Goal: Task Accomplishment & Management: Use online tool/utility

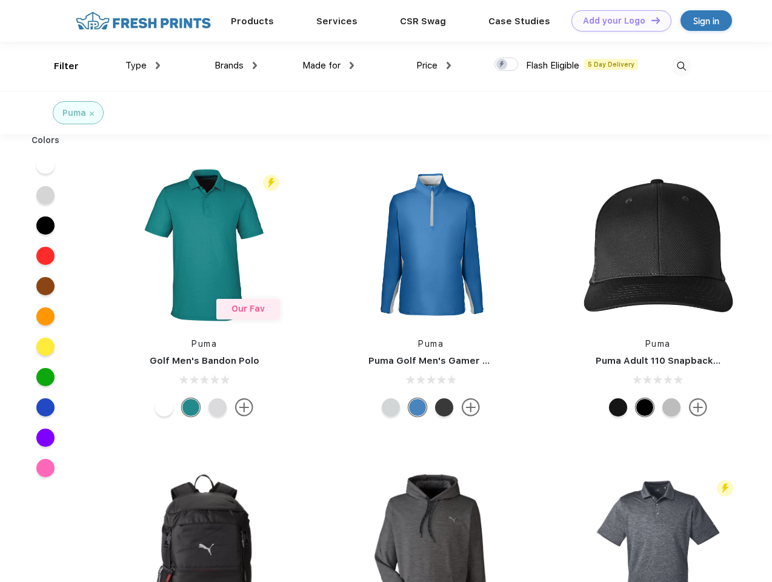
click at [617, 21] on link "Add your Logo Design Tool" at bounding box center [621, 20] width 100 height 21
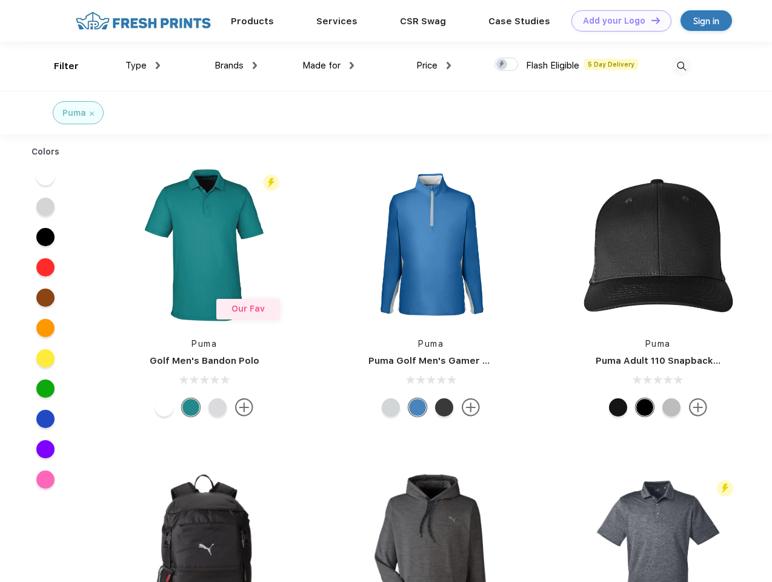
click at [0, 0] on div "Design Tool" at bounding box center [0, 0] width 0 height 0
click at [650, 20] on link "Add your Logo Design Tool" at bounding box center [621, 20] width 100 height 21
click at [58, 66] on div "Filter" at bounding box center [66, 66] width 25 height 14
click at [143, 65] on span "Type" at bounding box center [135, 65] width 21 height 11
click at [236, 65] on span "Brands" at bounding box center [228, 65] width 29 height 11
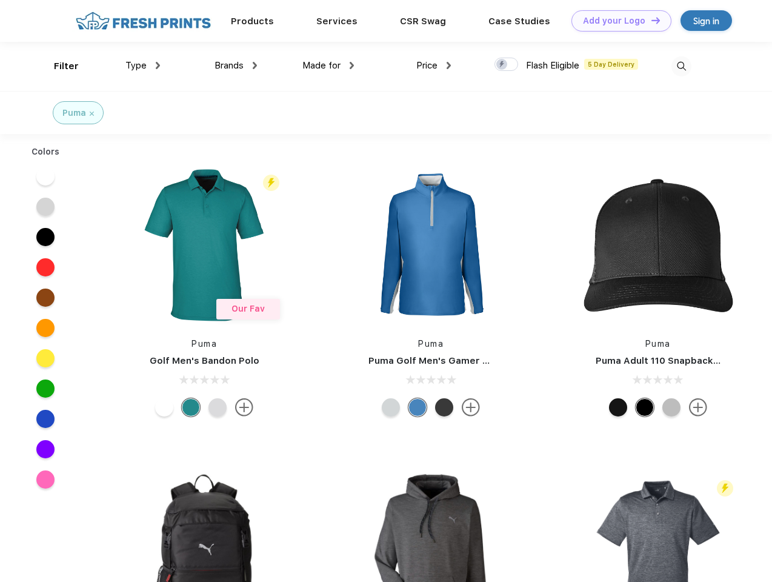
click at [328, 65] on span "Made for" at bounding box center [321, 65] width 38 height 11
click at [434, 65] on span "Price" at bounding box center [426, 65] width 21 height 11
click at [506, 65] on div at bounding box center [506, 64] width 24 height 13
click at [502, 65] on input "checkbox" at bounding box center [498, 61] width 8 height 8
click at [681, 66] on img at bounding box center [681, 66] width 20 height 20
